Goal: Task Accomplishment & Management: Manage account settings

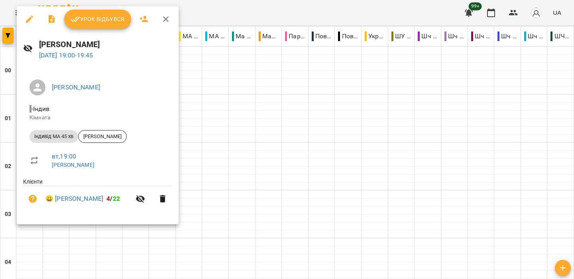
click at [115, 24] on span "Урок відбувся" at bounding box center [98, 19] width 54 height 10
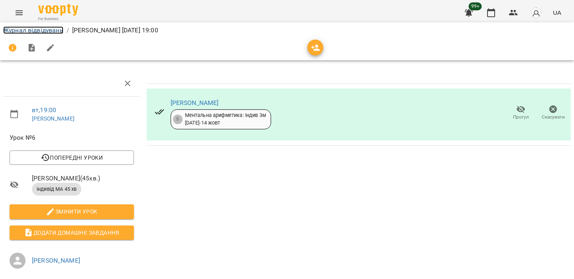
click at [43, 29] on link "Журнал відвідувань" at bounding box center [33, 30] width 60 height 8
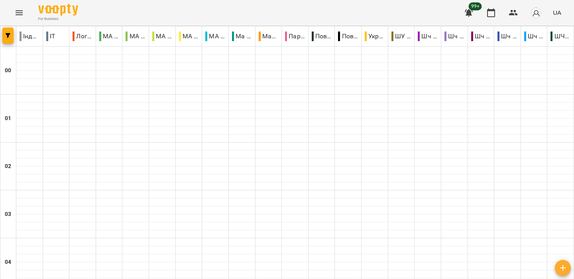
scroll to position [876, 0]
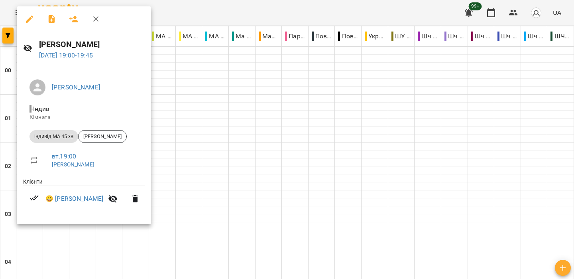
click at [303, 8] on div at bounding box center [287, 139] width 574 height 279
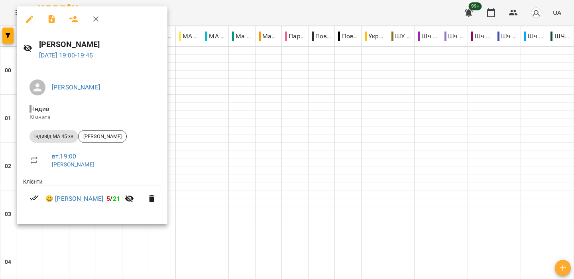
click at [249, 8] on div at bounding box center [287, 139] width 574 height 279
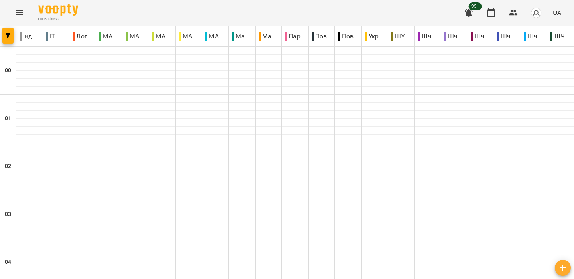
scroll to position [829, 0]
